Goal: Transaction & Acquisition: Purchase product/service

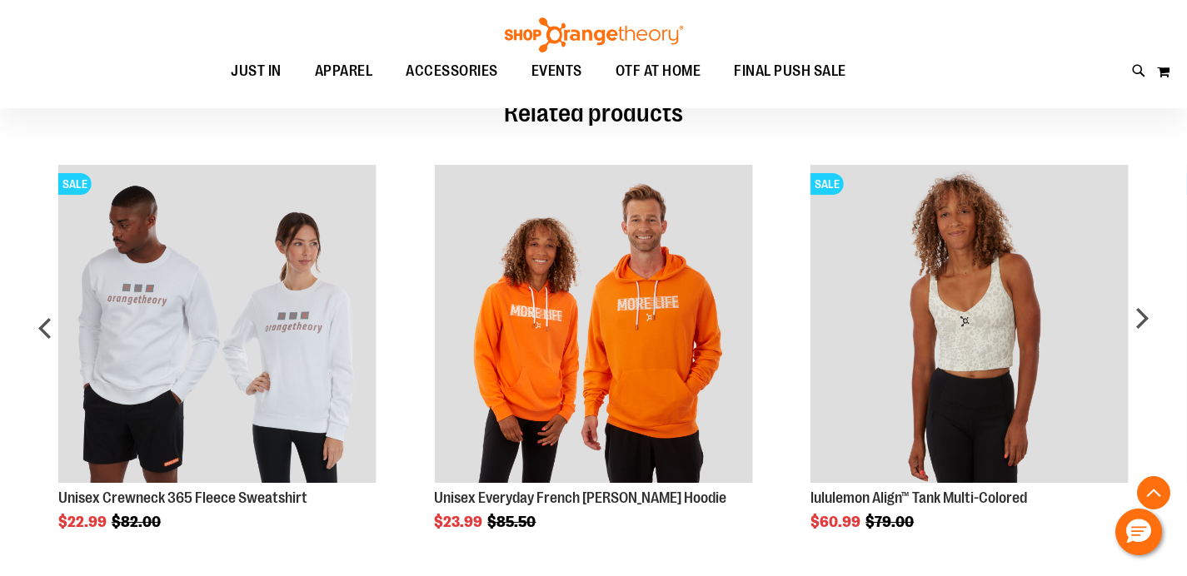
scroll to position [836, 0]
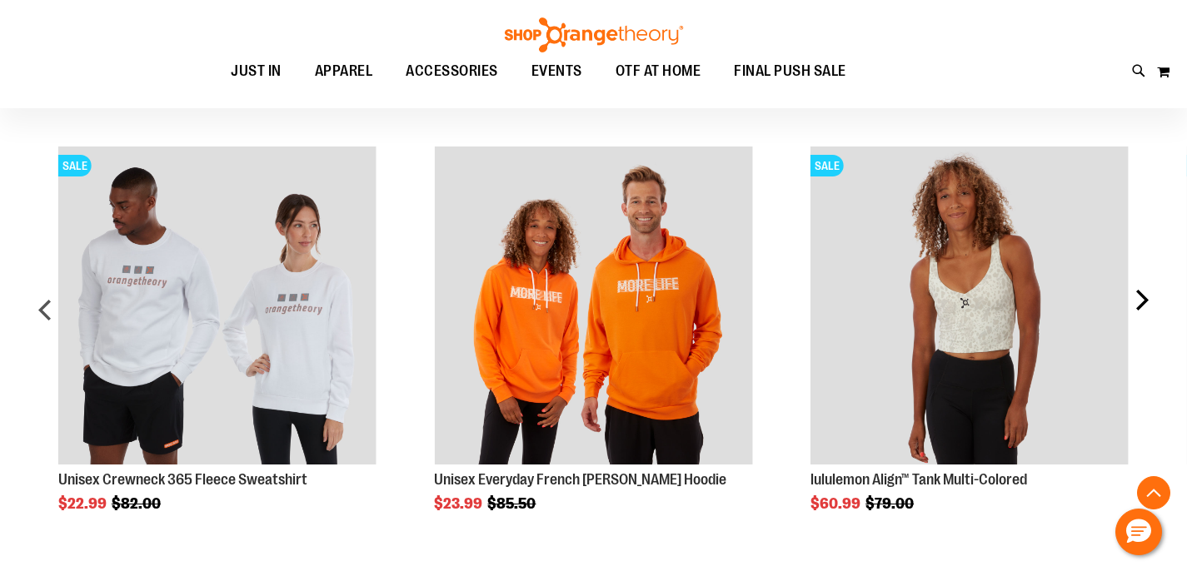
click at [1133, 303] on div "next" at bounding box center [1140, 317] width 33 height 390
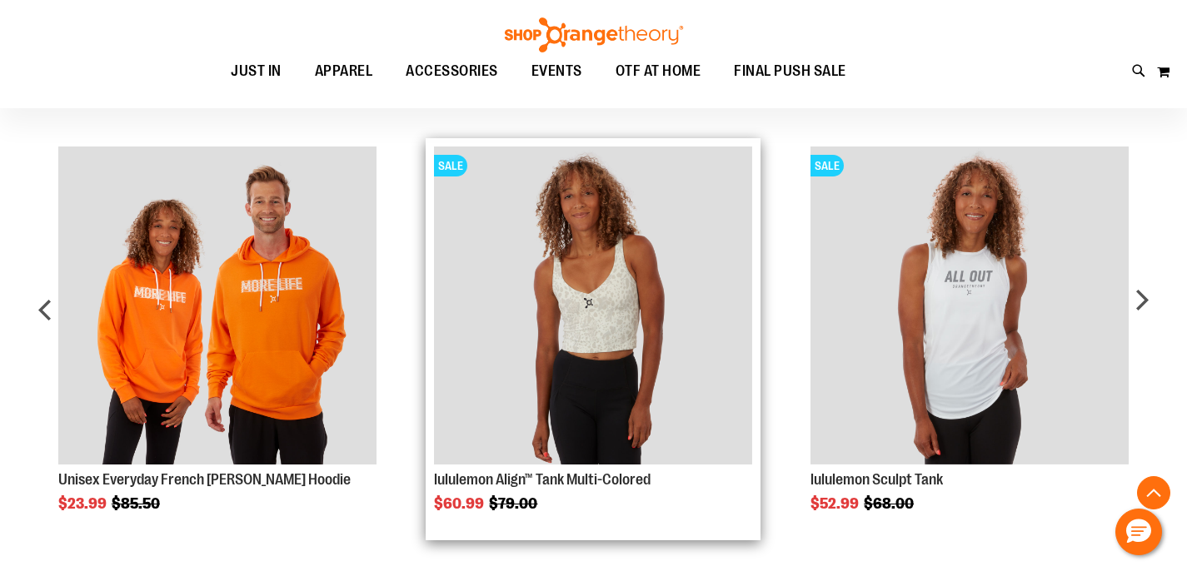
click at [622, 325] on img "Product Page Link" at bounding box center [593, 306] width 318 height 318
click at [615, 277] on img "Product Page Link" at bounding box center [593, 306] width 318 height 318
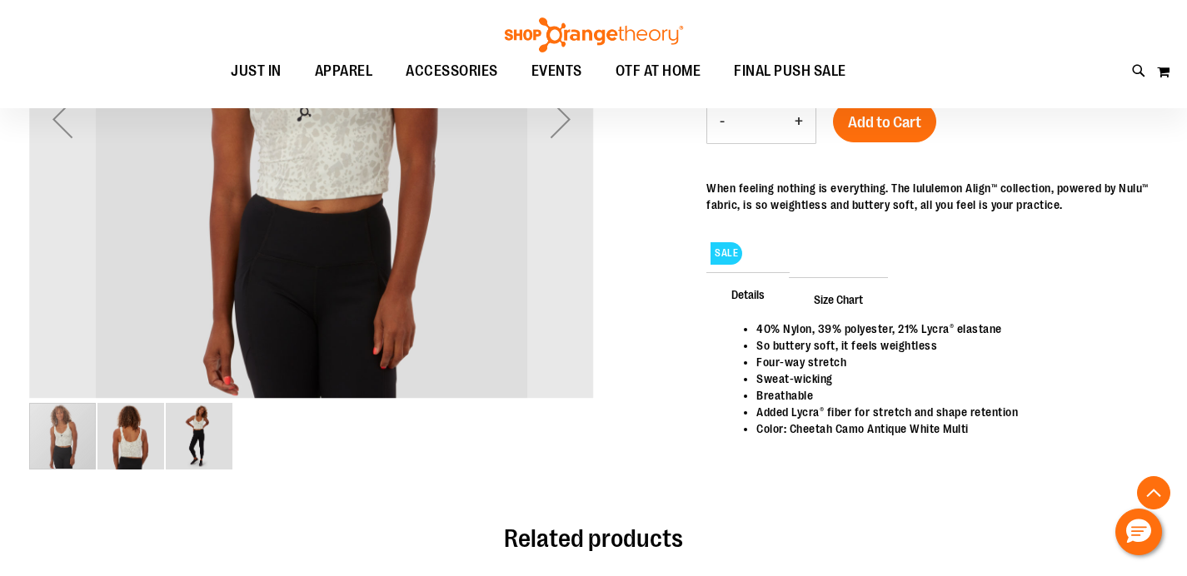
scroll to position [382, 0]
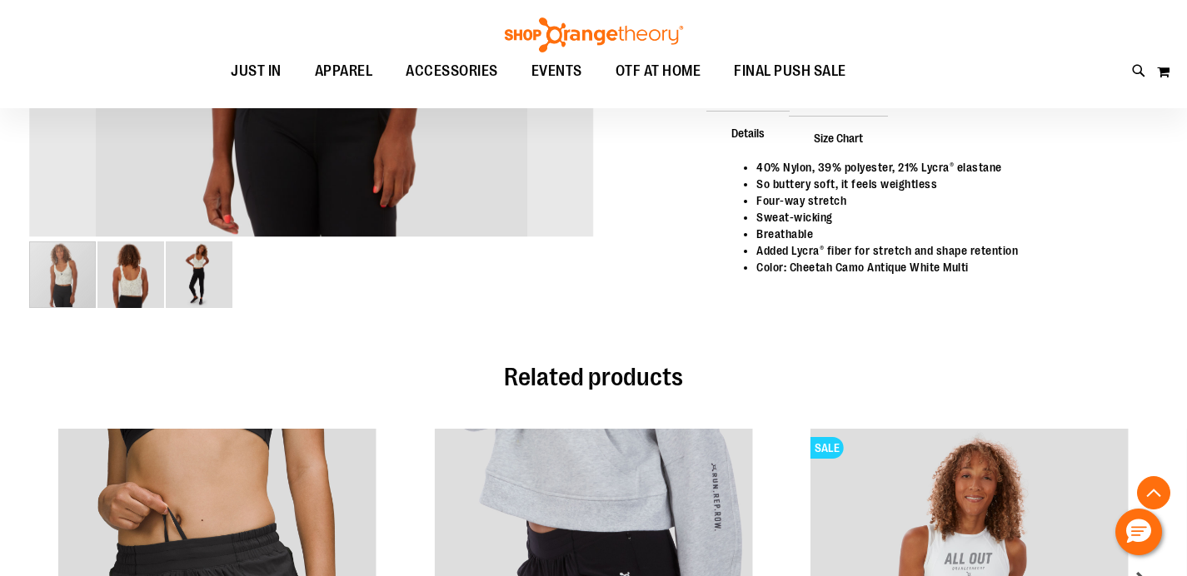
click at [61, 276] on div "carousel" at bounding box center [62, 274] width 67 height 67
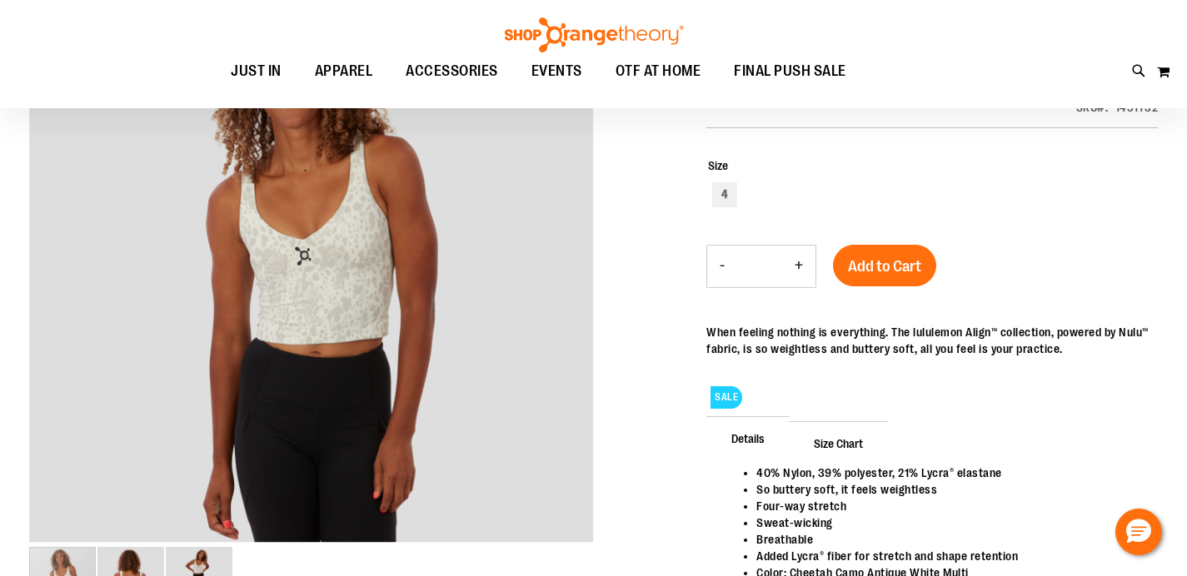
scroll to position [44, 0]
